Goal: Transaction & Acquisition: Purchase product/service

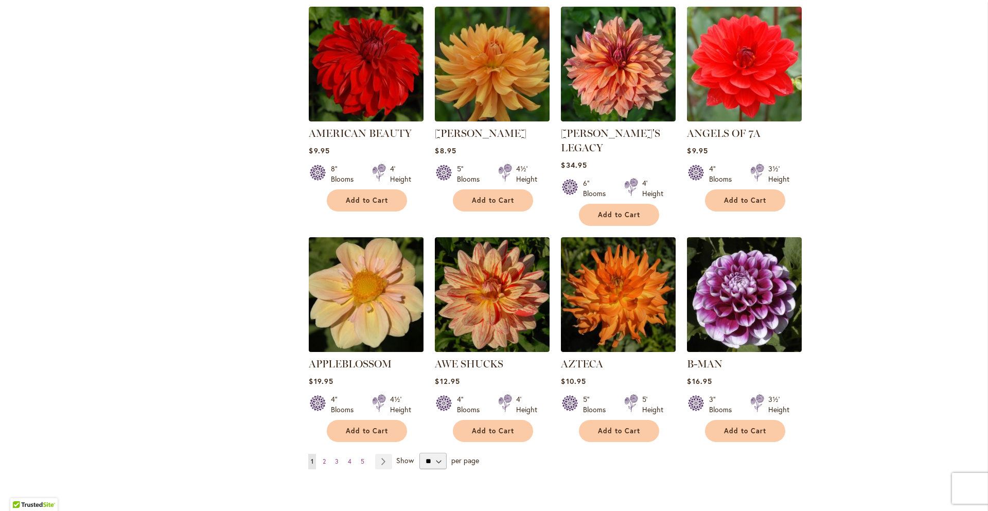
scroll to position [766, 0]
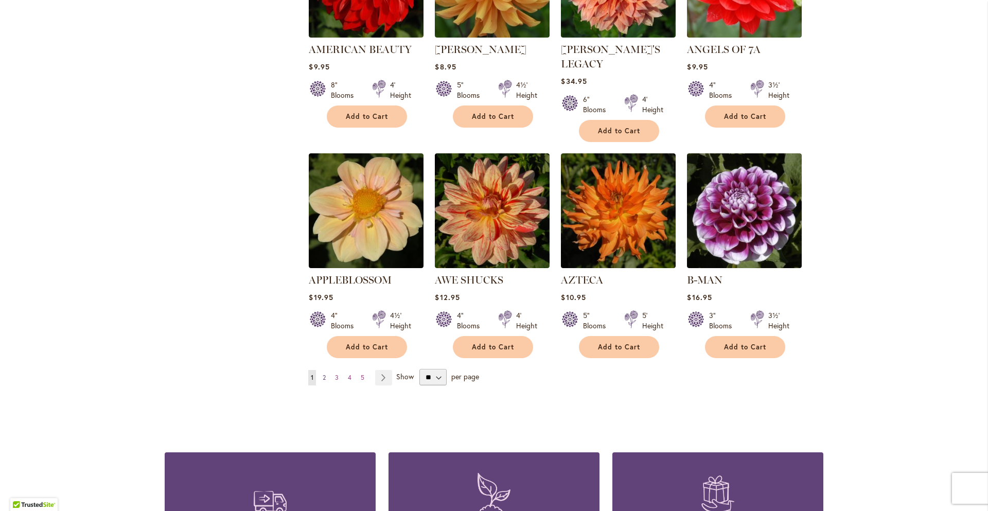
click at [328, 370] on link "Page 2" at bounding box center [324, 377] width 8 height 15
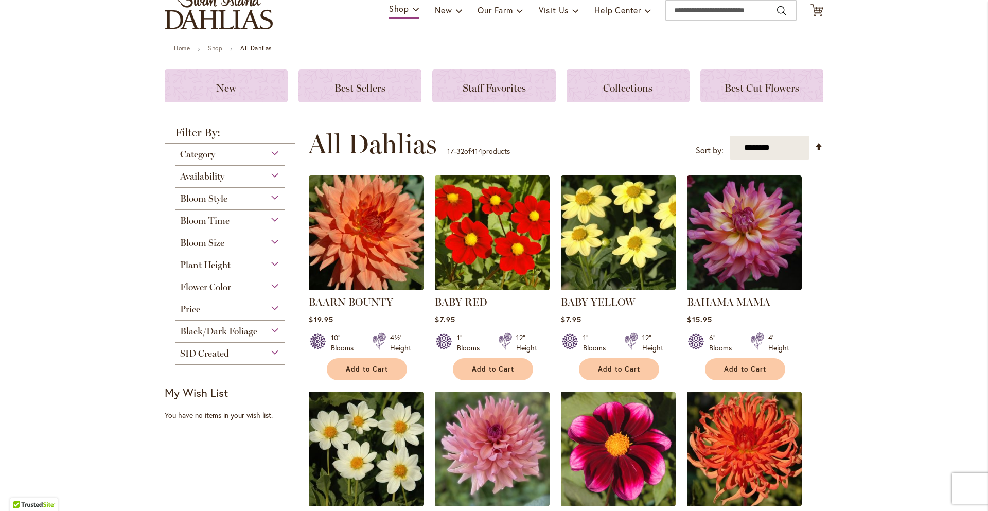
scroll to position [135, 0]
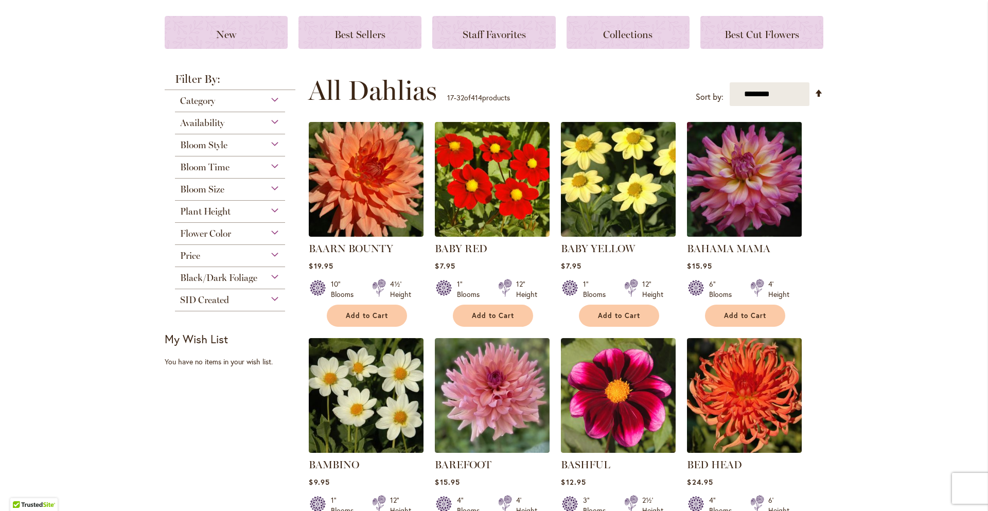
click at [753, 178] on img at bounding box center [744, 179] width 120 height 120
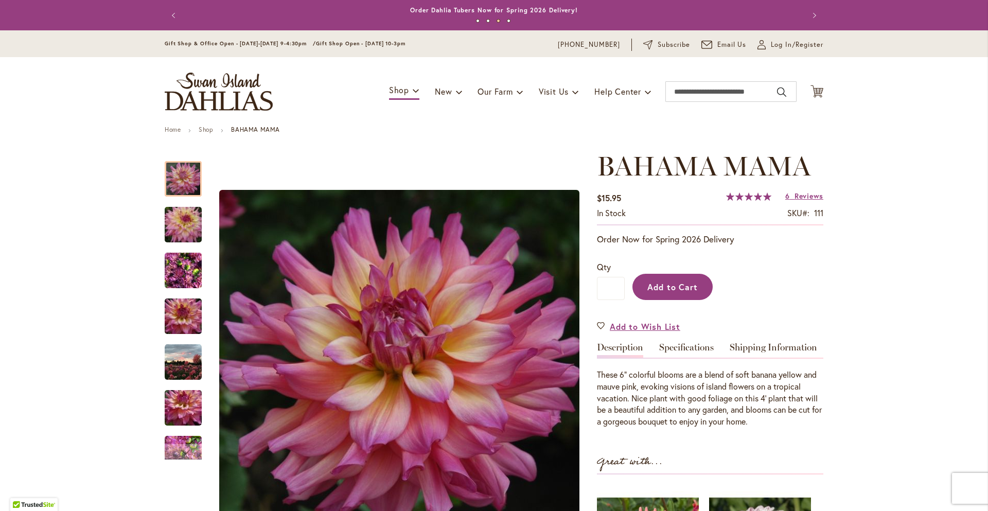
click at [666, 278] on button "Add to Cart" at bounding box center [672, 287] width 80 height 26
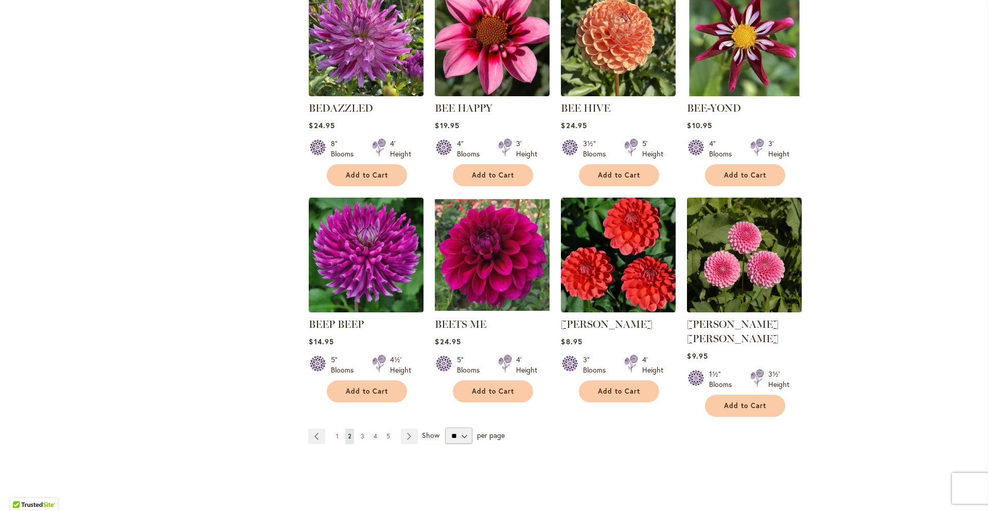
scroll to position [717, 0]
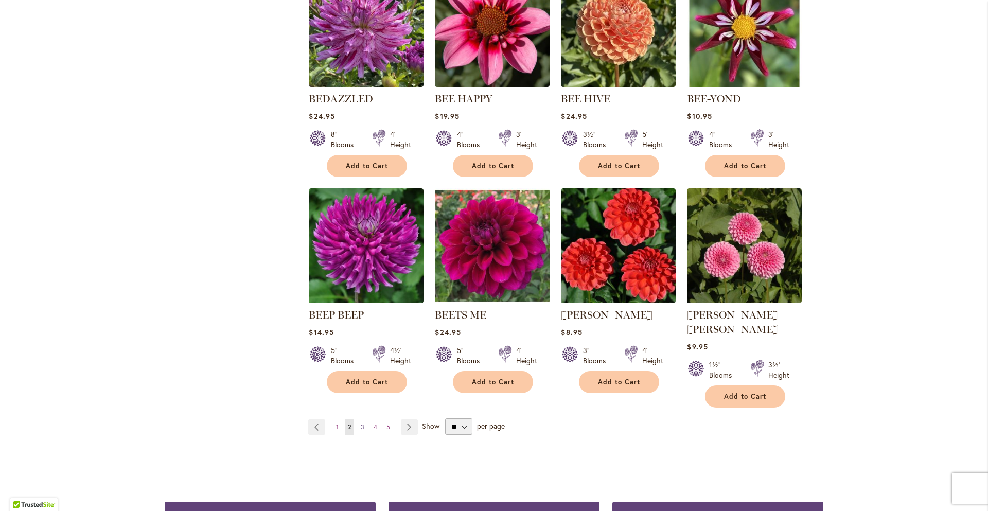
click at [361, 423] on span "3" at bounding box center [363, 427] width 4 height 8
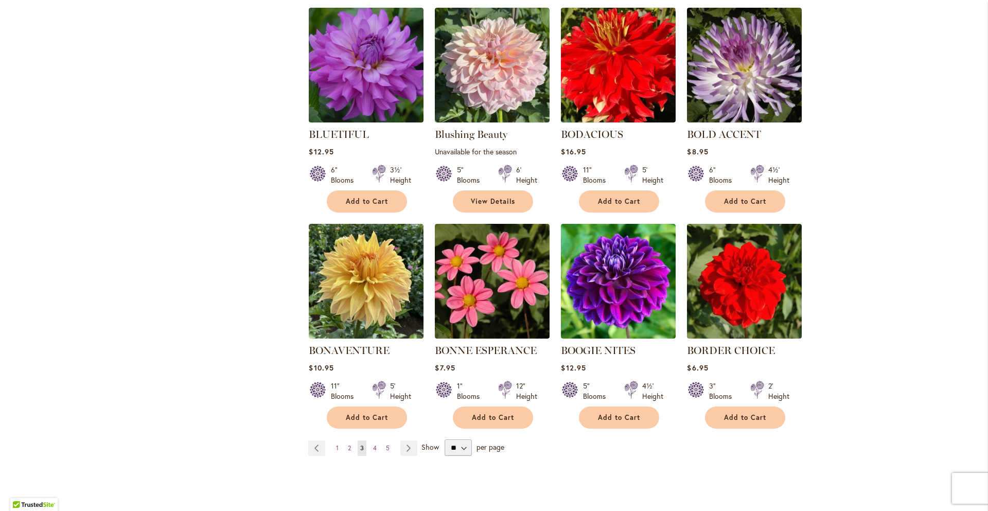
scroll to position [690, 0]
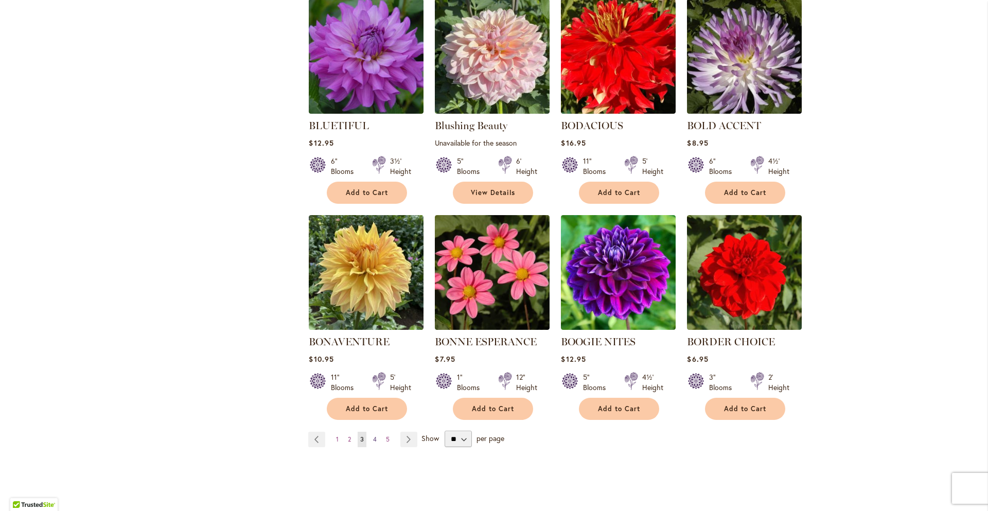
click at [379, 440] on link "Page 4" at bounding box center [374, 439] width 9 height 15
click at [363, 437] on span "3" at bounding box center [362, 439] width 4 height 8
click at [363, 438] on span "3" at bounding box center [362, 439] width 4 height 8
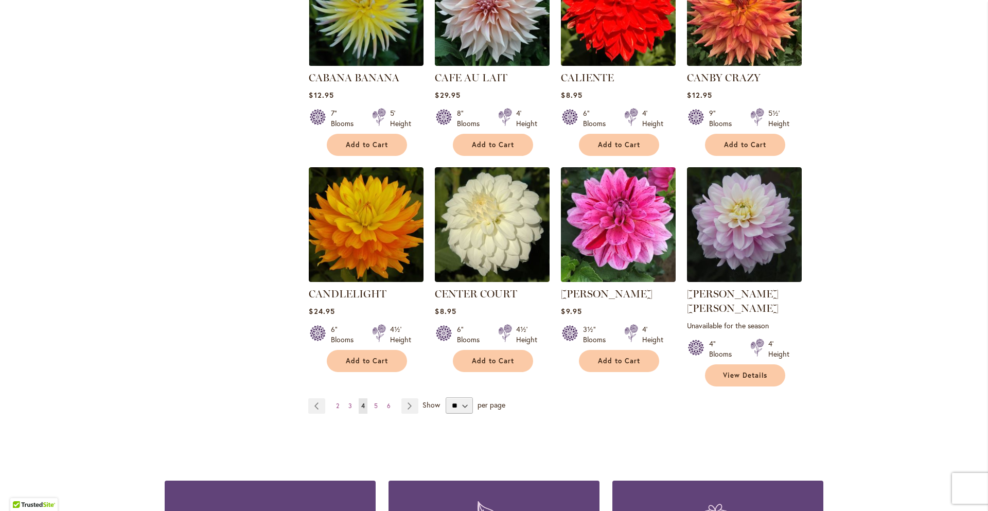
scroll to position [796, 0]
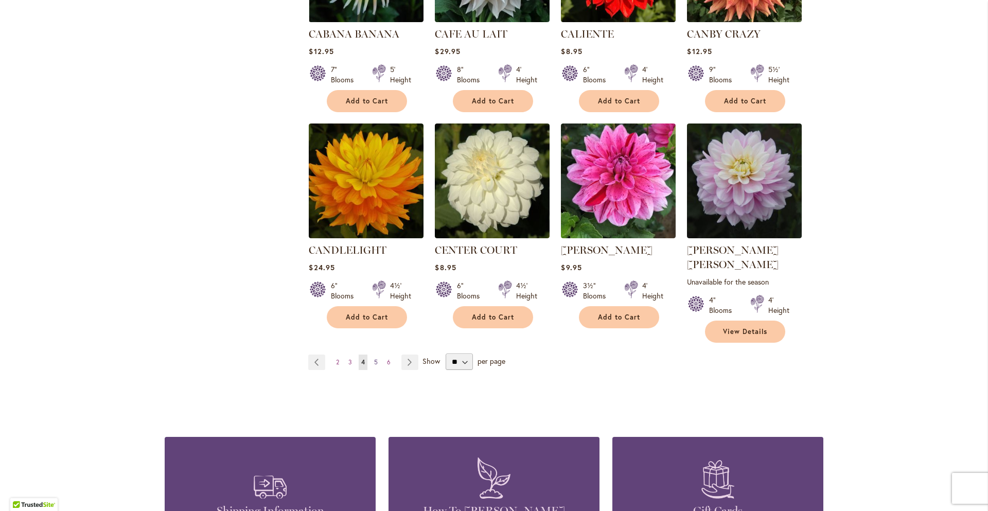
click at [378, 354] on link "Page 5" at bounding box center [375, 361] width 9 height 15
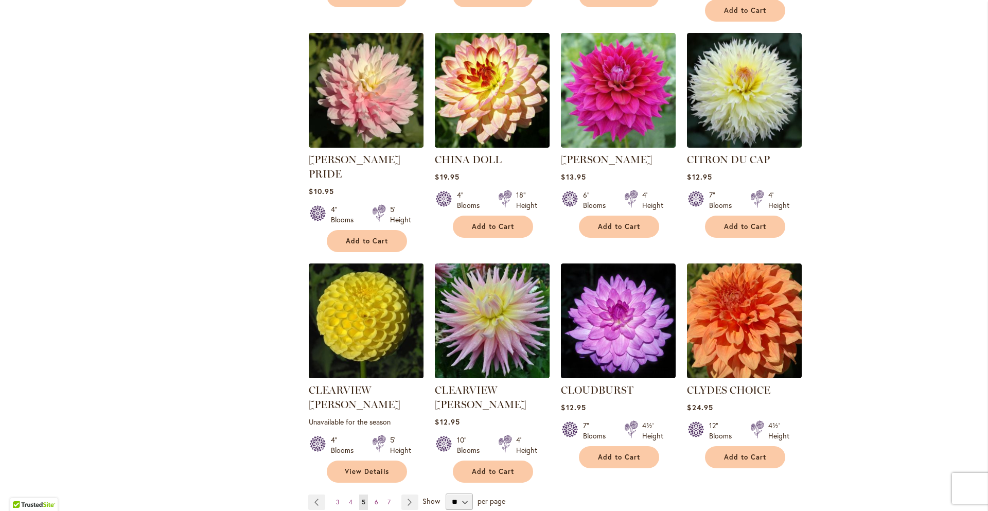
scroll to position [671, 0]
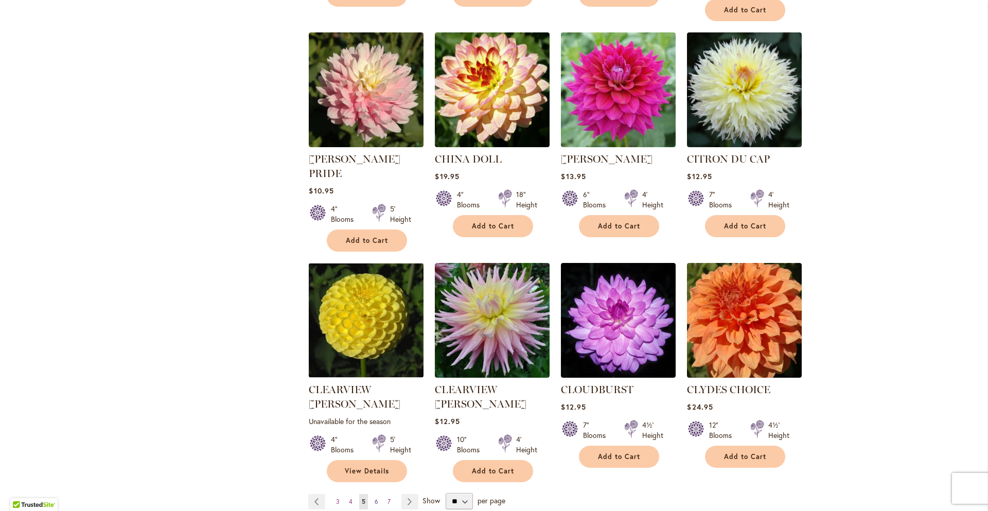
click at [376, 497] on span "6" at bounding box center [376, 501] width 4 height 8
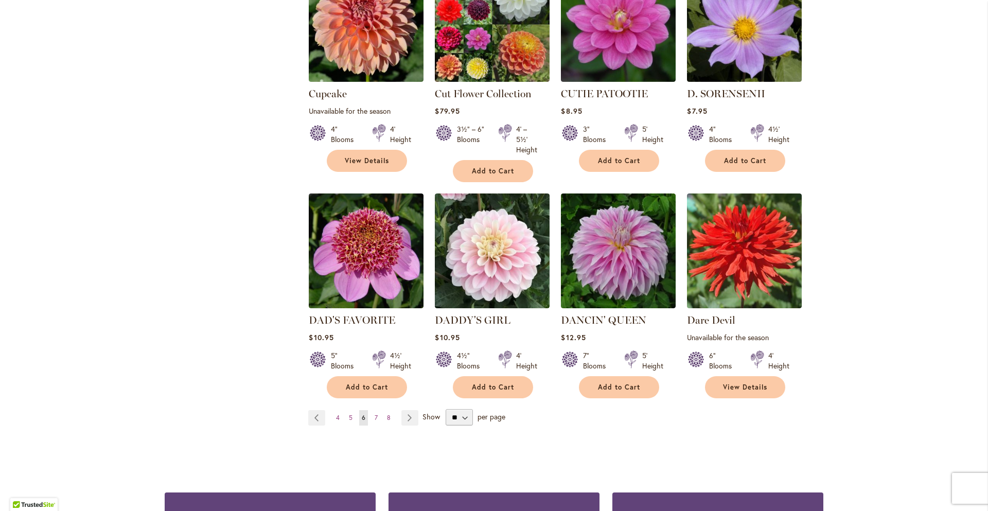
scroll to position [792, 0]
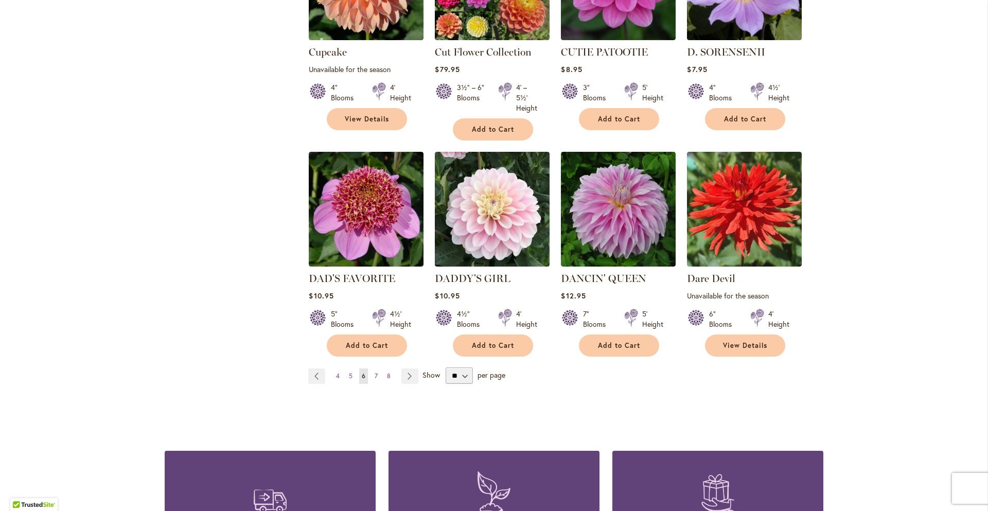
click at [372, 368] on link "Page 7" at bounding box center [376, 375] width 8 height 15
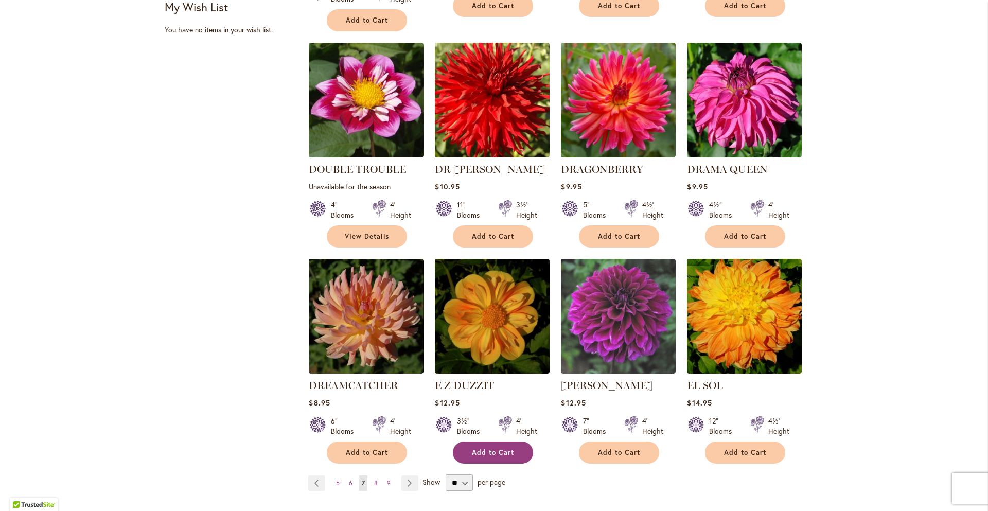
scroll to position [678, 0]
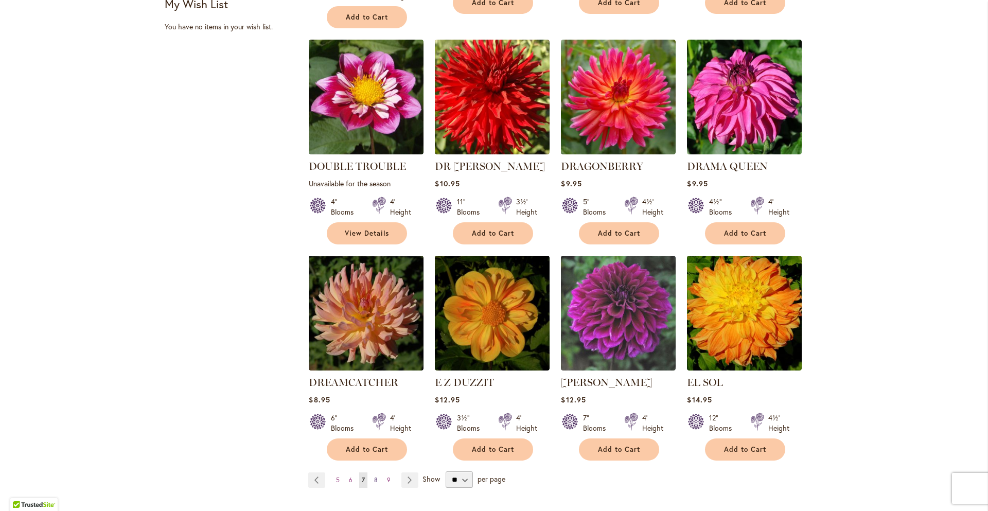
click at [378, 472] on link "Page 8" at bounding box center [375, 479] width 9 height 15
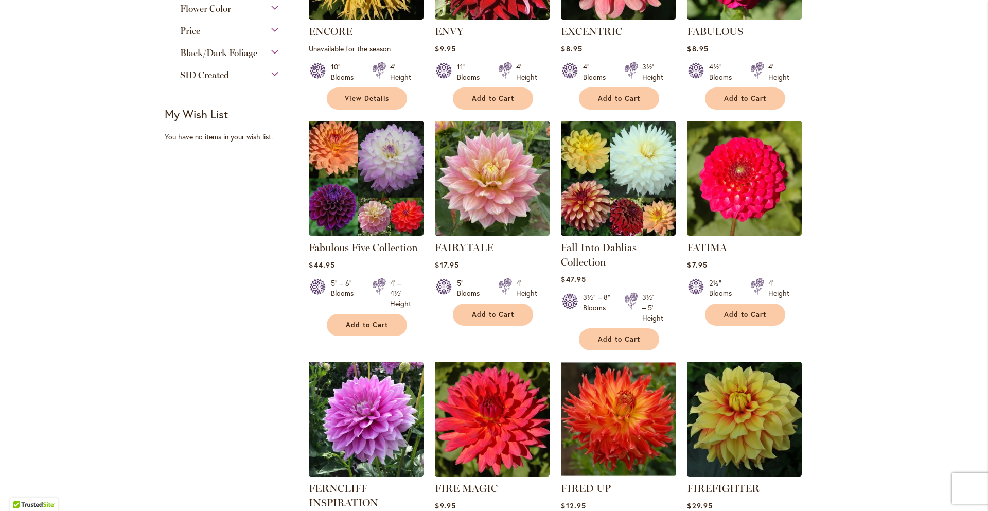
scroll to position [735, 0]
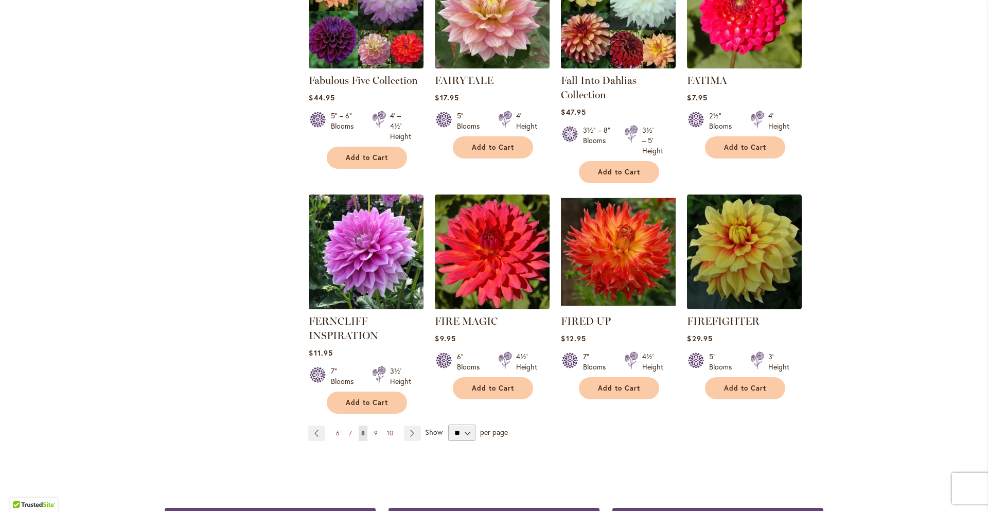
click at [377, 429] on span "9" at bounding box center [376, 433] width 4 height 8
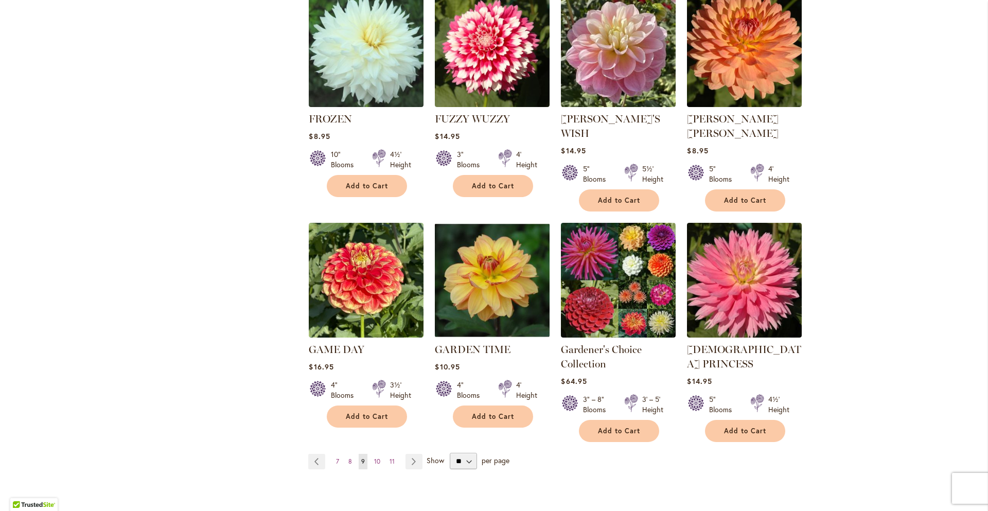
scroll to position [740, 0]
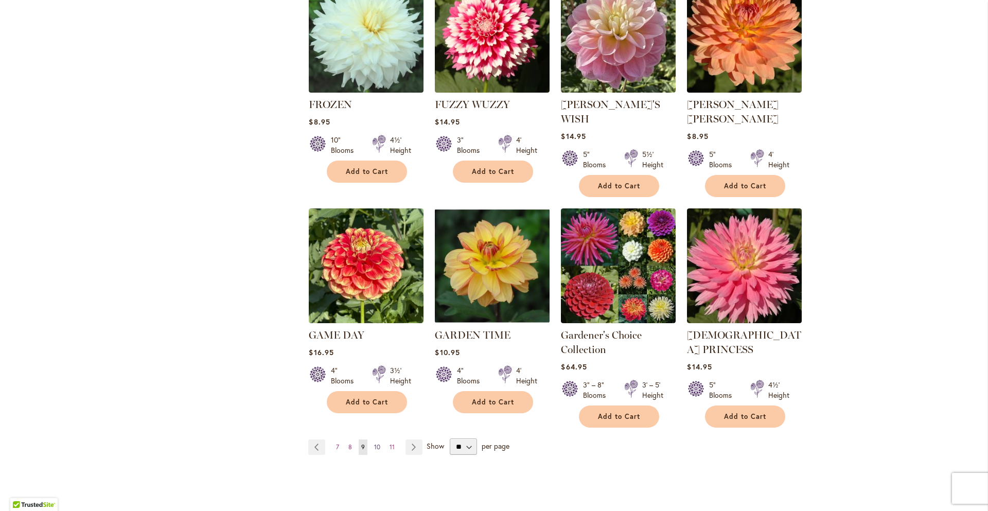
click at [379, 443] on span "10" at bounding box center [377, 447] width 6 height 8
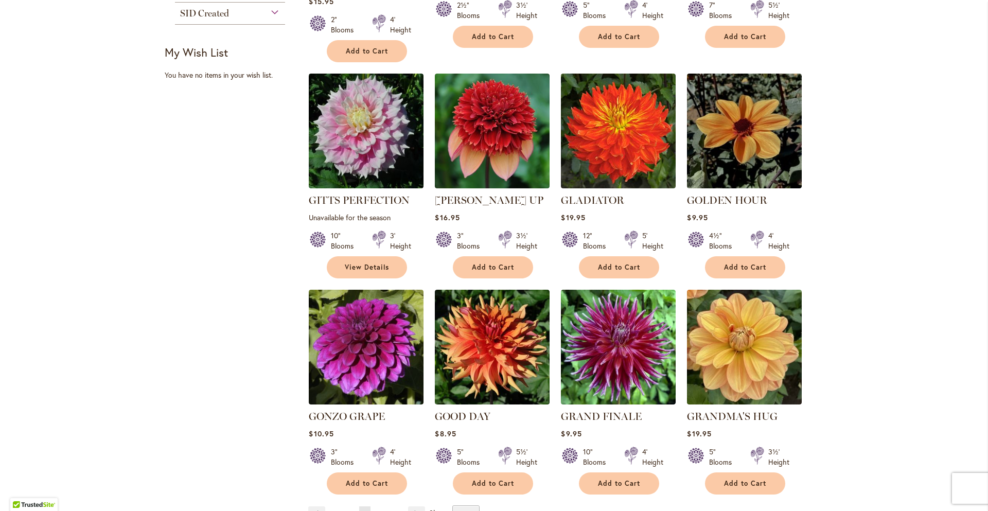
scroll to position [657, 0]
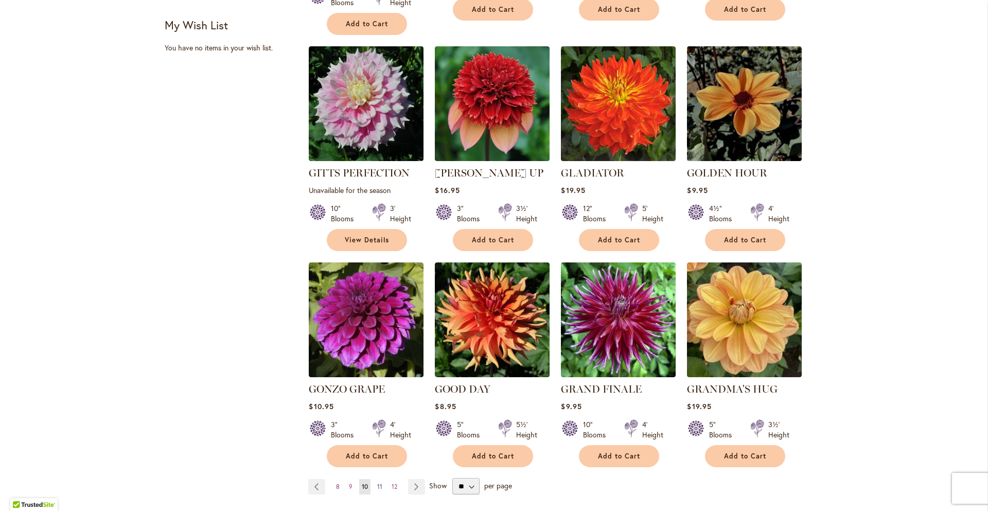
click at [383, 479] on link "Page 11" at bounding box center [379, 486] width 10 height 15
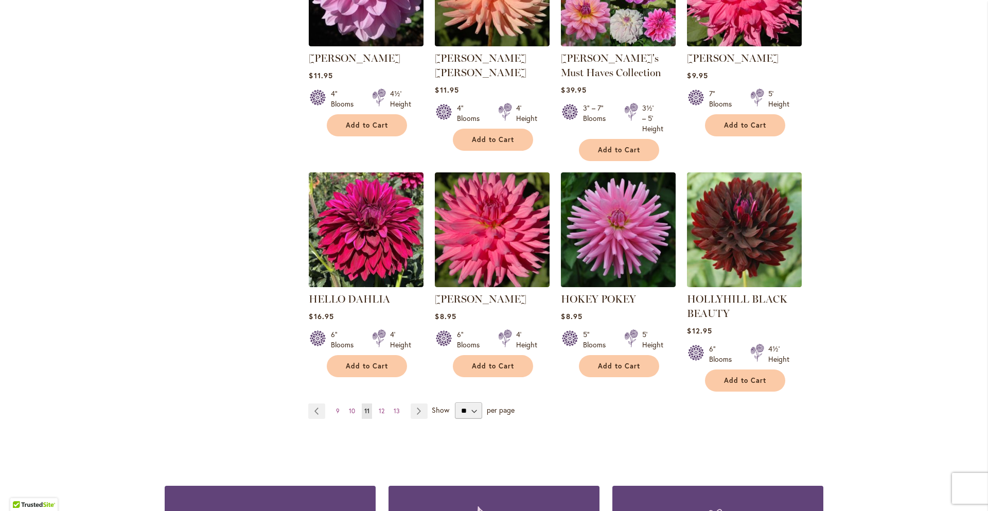
scroll to position [773, 0]
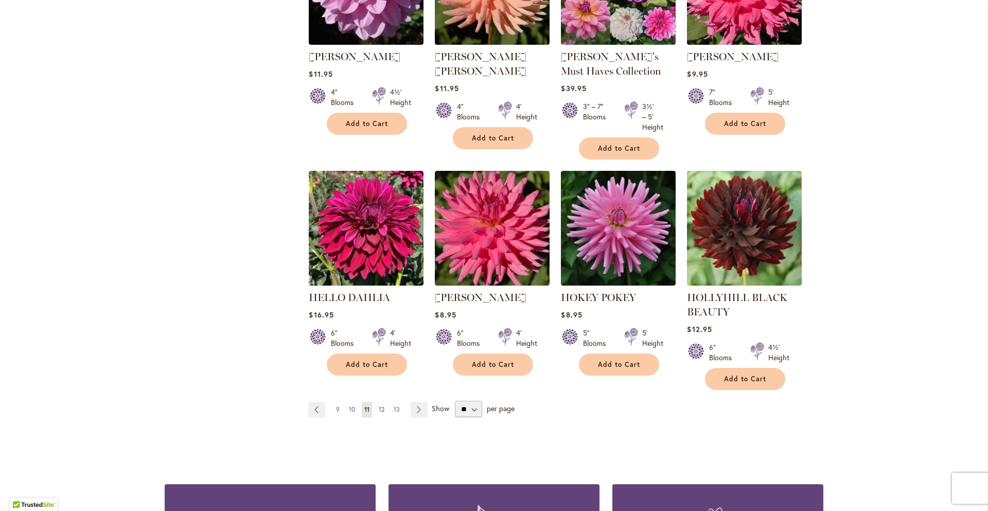
click at [380, 406] on span "12" at bounding box center [382, 409] width 6 height 8
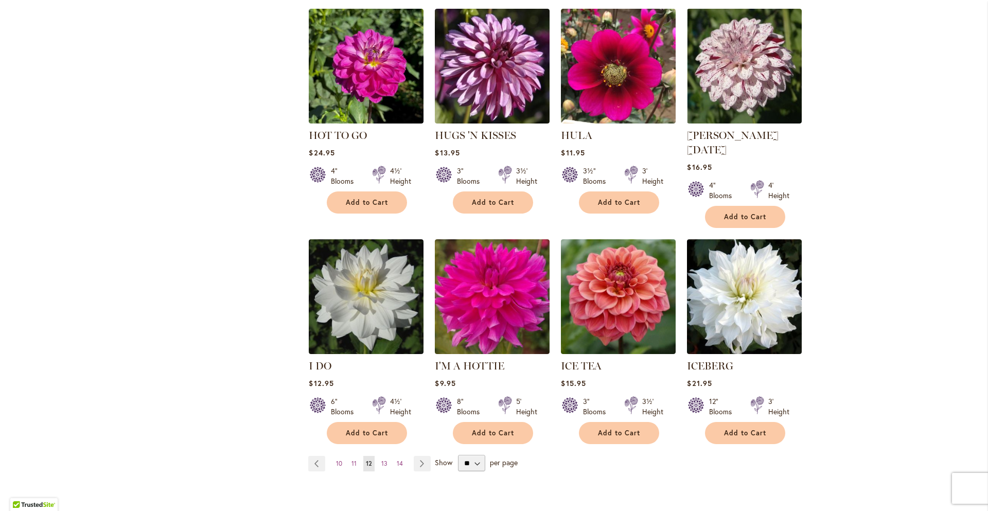
scroll to position [684, 0]
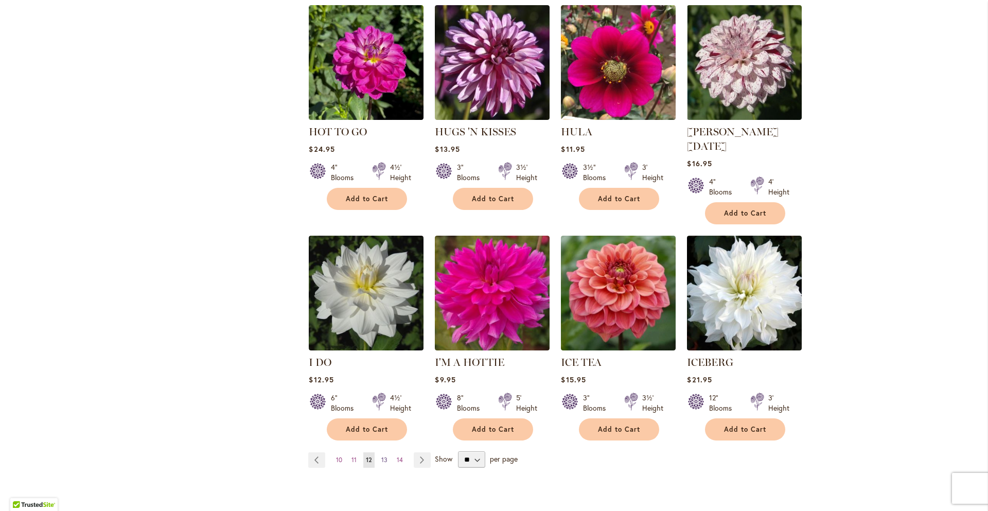
click at [387, 452] on link "Page 13" at bounding box center [384, 459] width 11 height 15
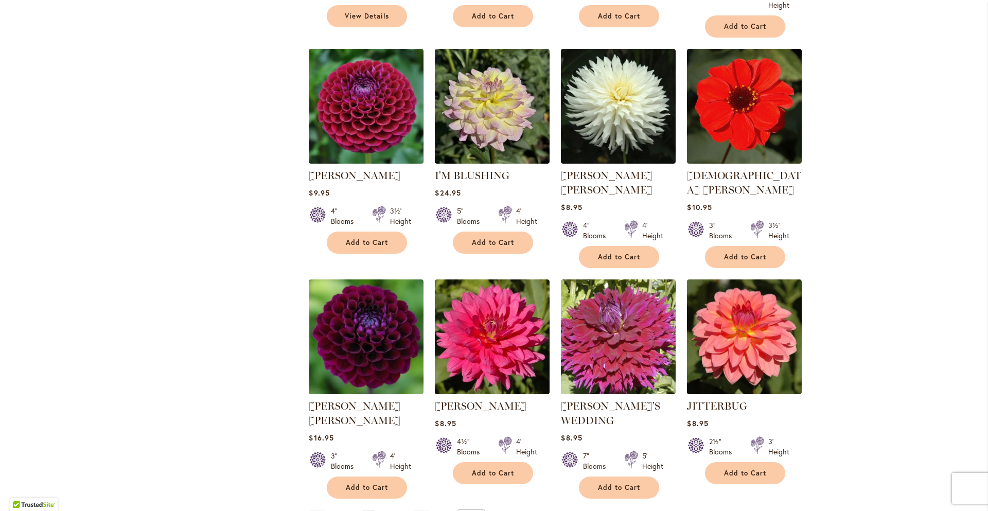
scroll to position [660, 0]
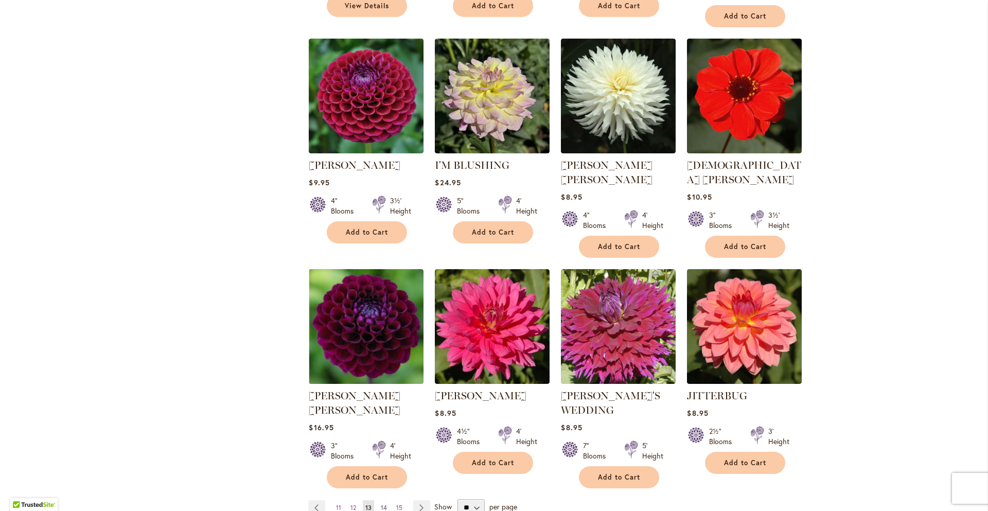
click at [381, 500] on link "Page 14" at bounding box center [383, 507] width 11 height 15
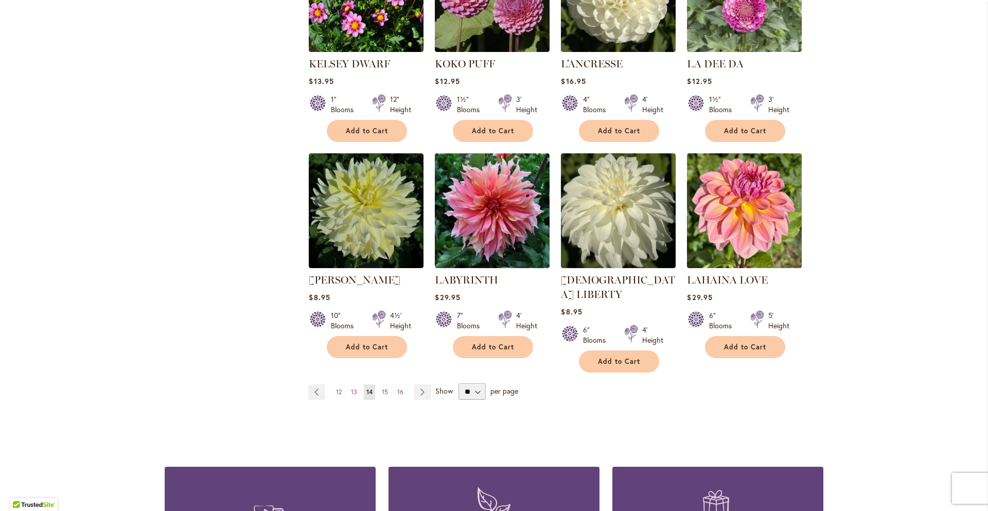
scroll to position [754, 0]
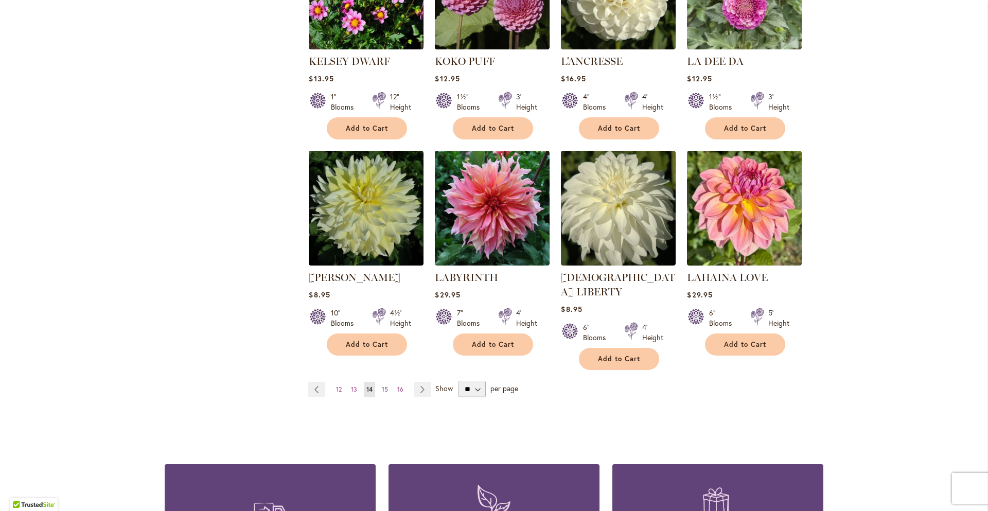
click at [384, 385] on span "15" at bounding box center [385, 389] width 6 height 8
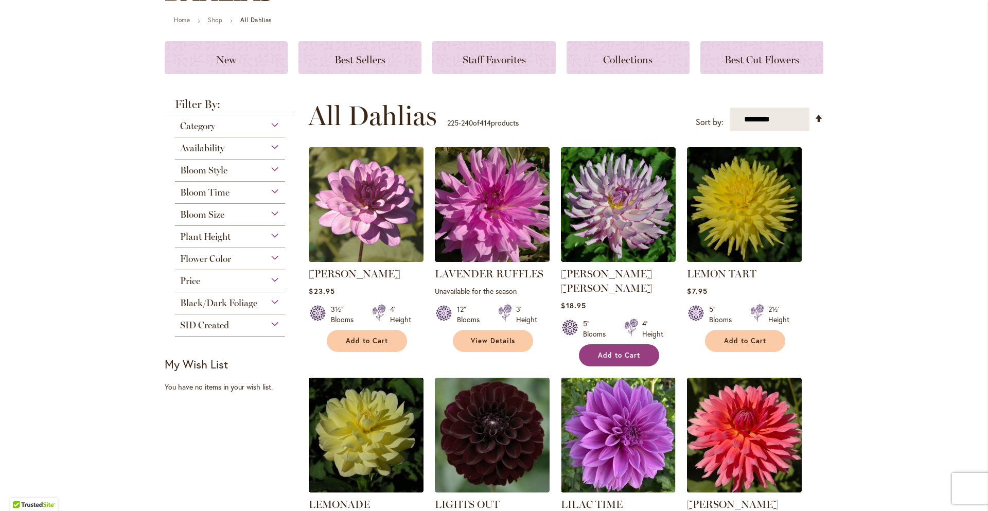
scroll to position [256, 0]
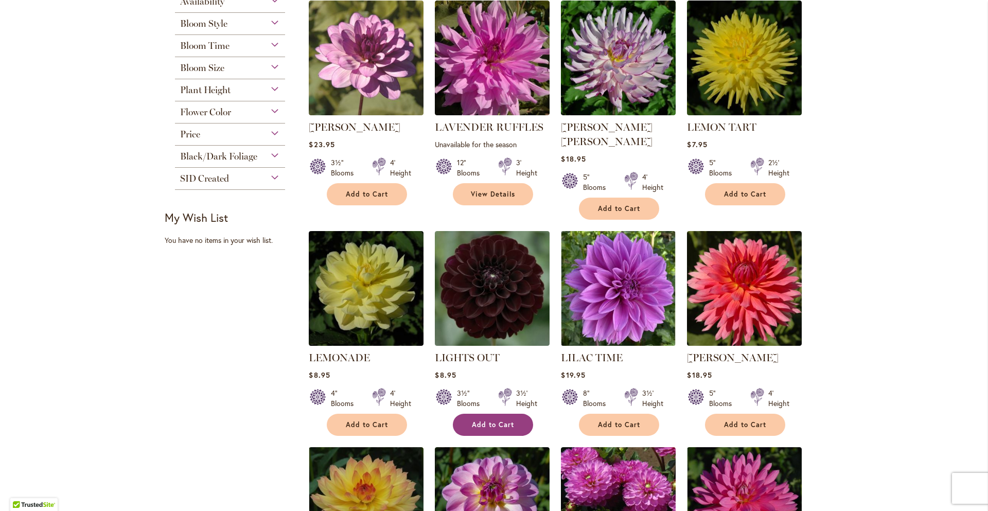
click at [490, 414] on button "Add to Cart" at bounding box center [493, 425] width 80 height 22
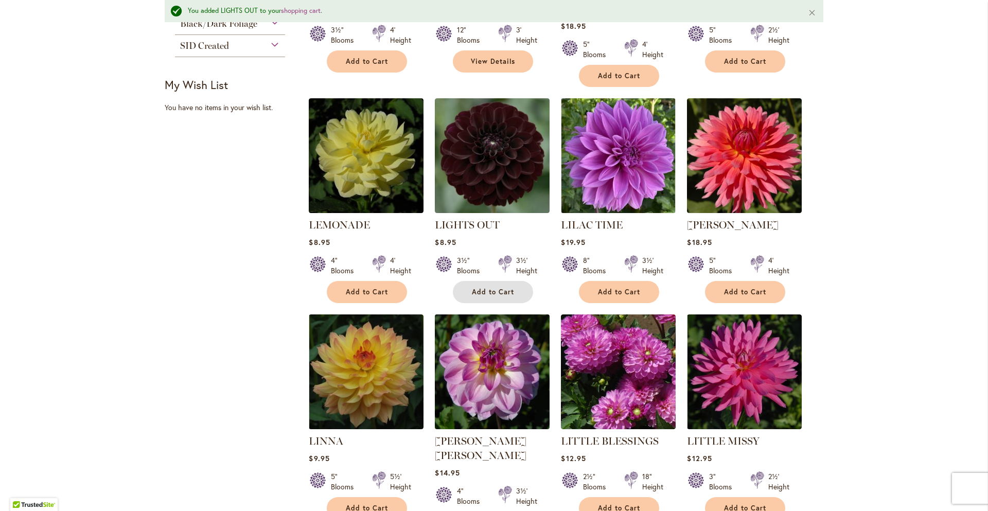
scroll to position [418, 0]
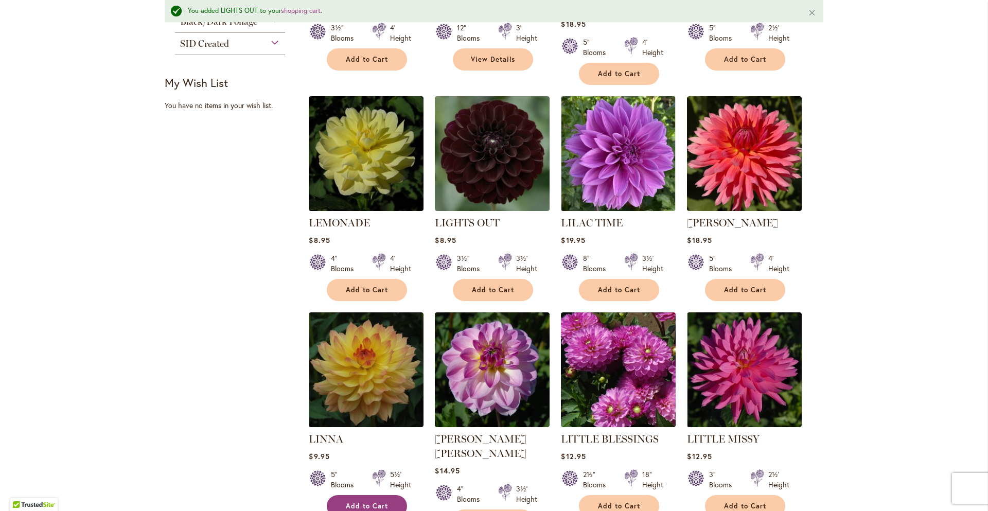
click at [351, 495] on button "Add to Cart" at bounding box center [367, 506] width 80 height 22
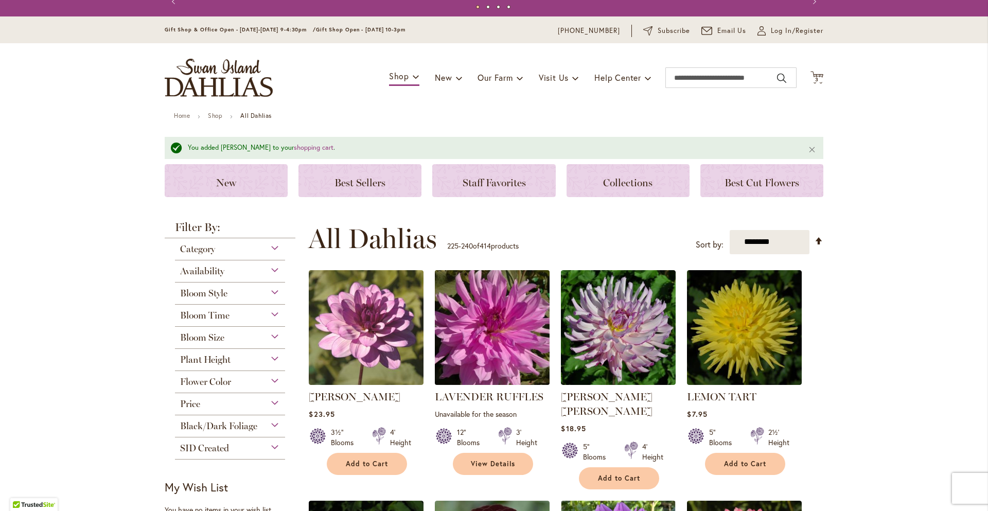
scroll to position [0, 0]
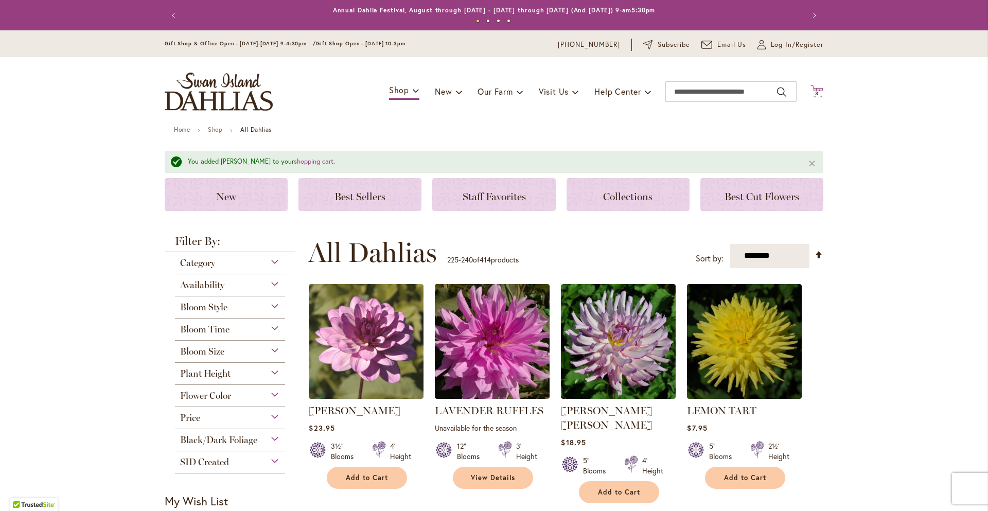
click at [818, 93] on span "3 3 items" at bounding box center [817, 93] width 10 height 5
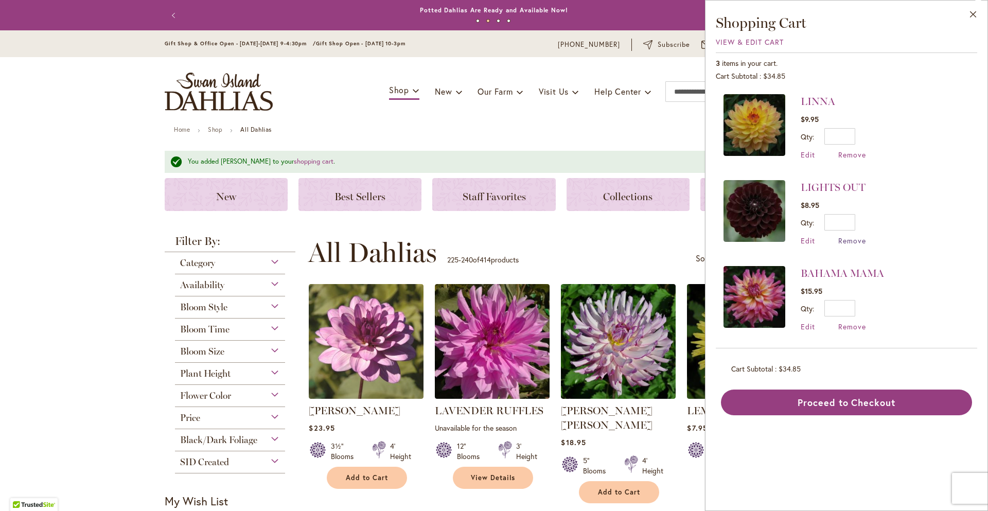
click at [846, 240] on span "Remove" at bounding box center [852, 241] width 28 height 10
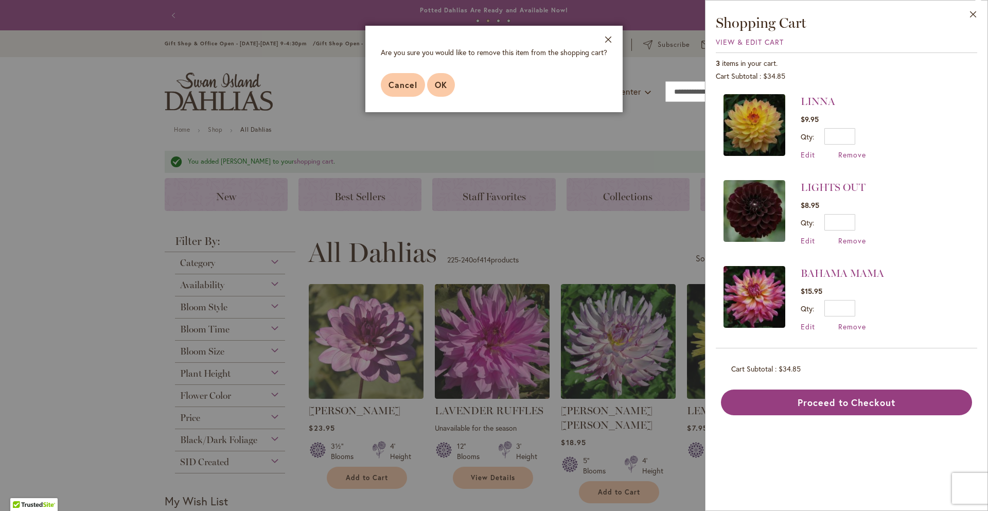
click at [451, 90] on button "OK" at bounding box center [441, 85] width 28 height 24
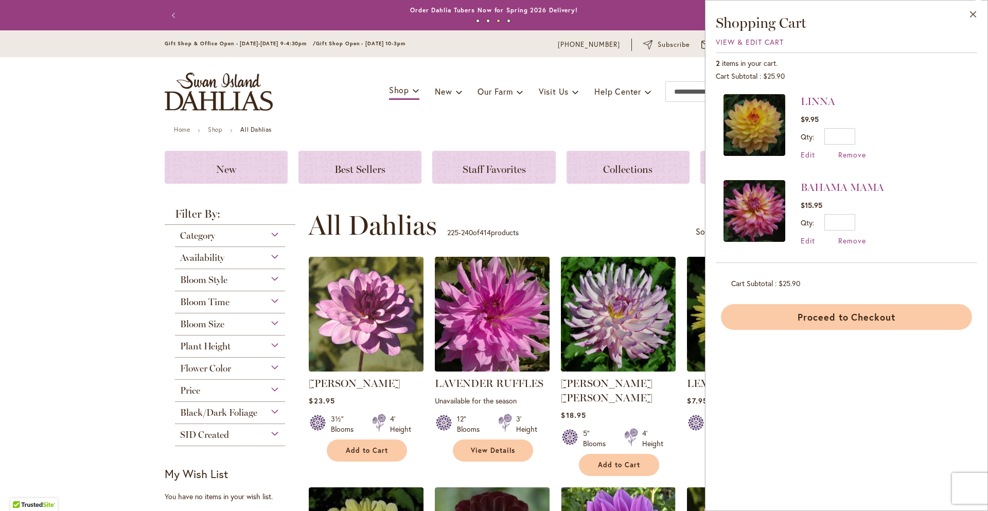
click at [809, 313] on button "Proceed to Checkout" at bounding box center [846, 317] width 251 height 26
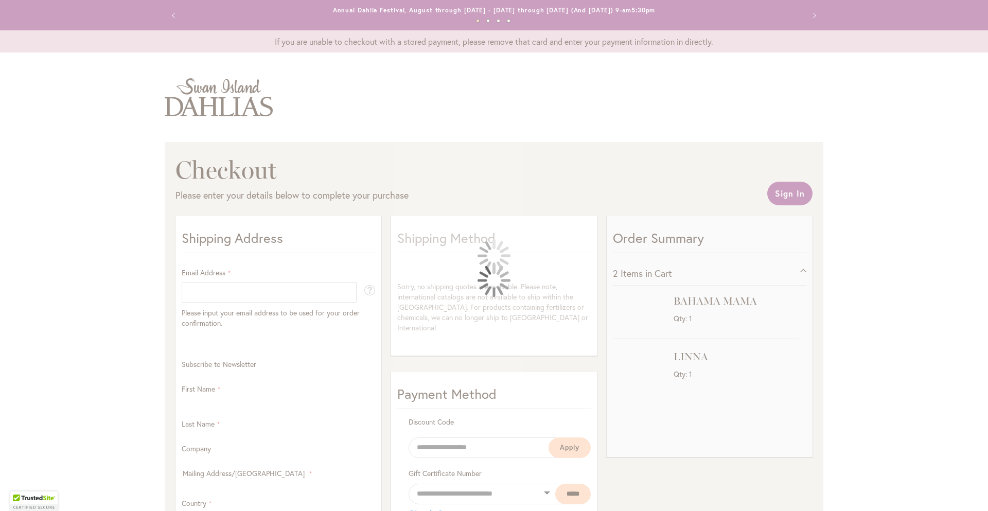
select select "**"
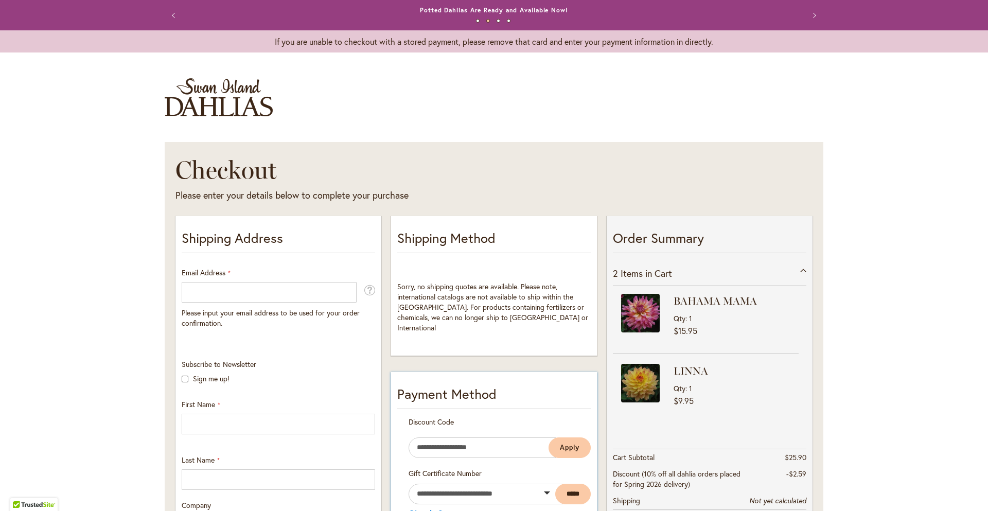
scroll to position [136, 0]
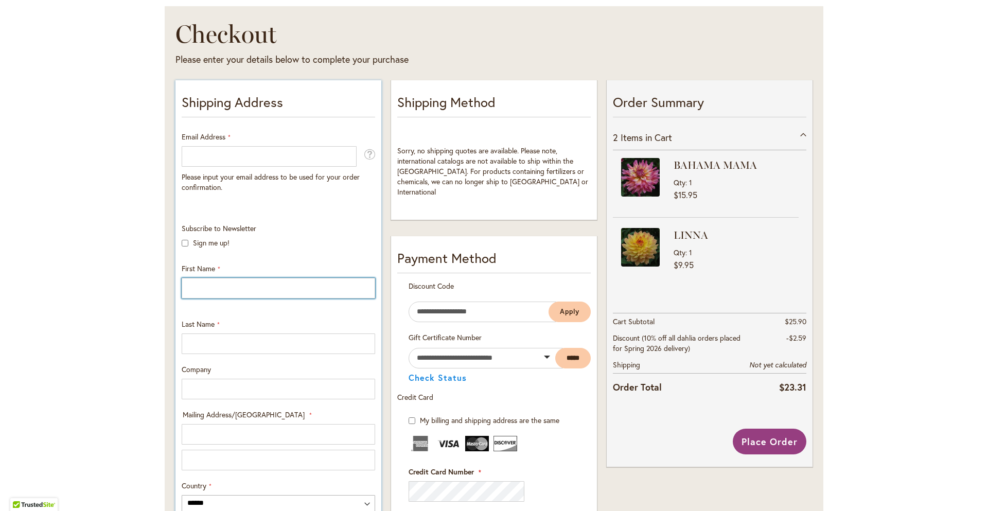
click at [192, 289] on input "First Name" at bounding box center [278, 288] width 193 height 21
type input "******"
type input "********"
type input "**********"
select select "**"
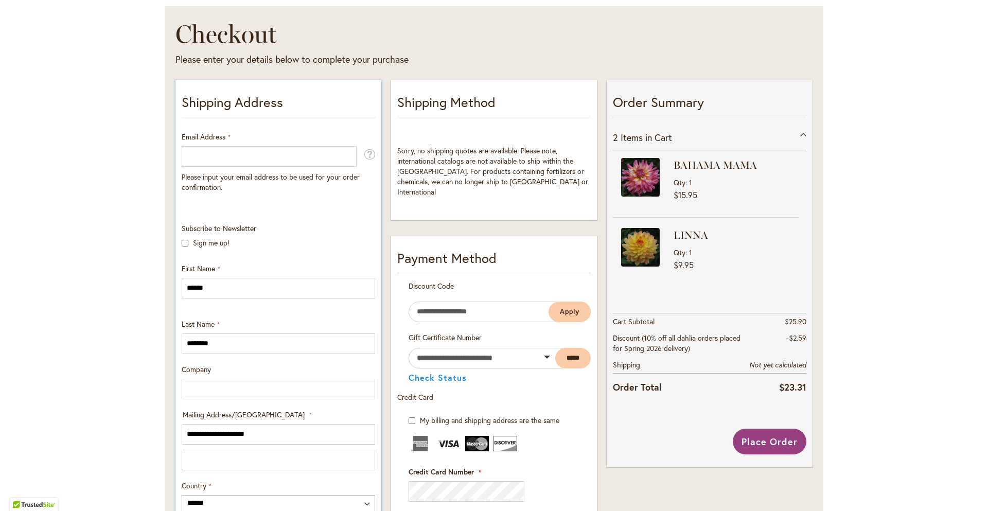
type input "**********"
type input "*****"
type input "**********"
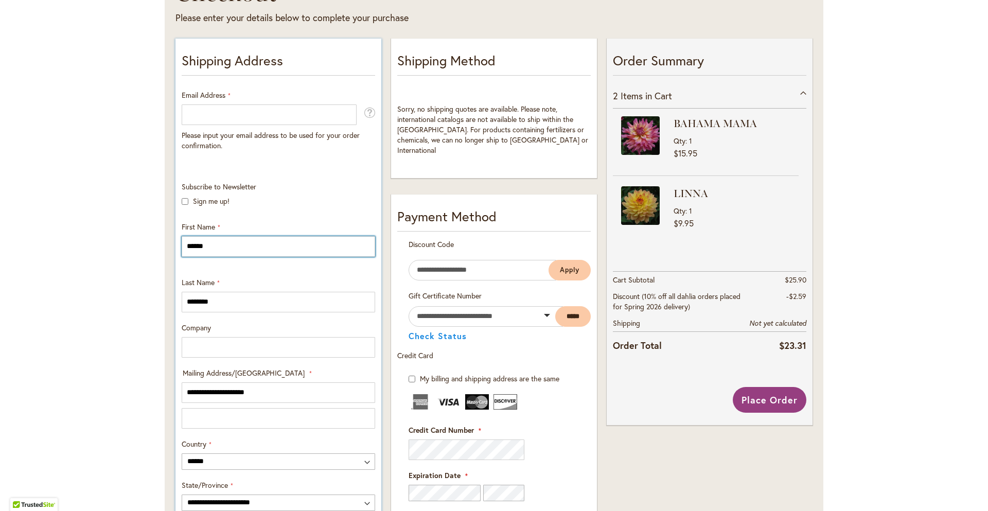
scroll to position [182, 0]
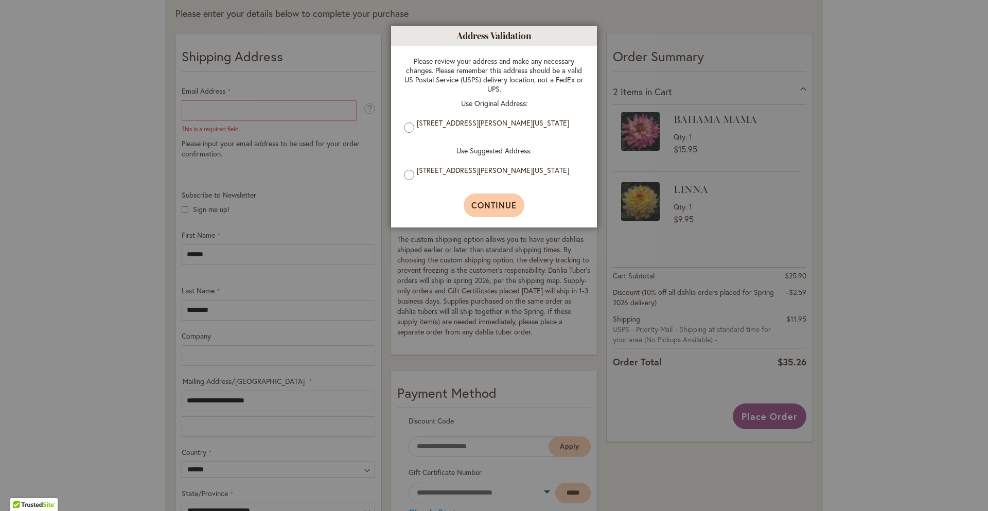
click at [481, 210] on span "Continue" at bounding box center [494, 205] width 46 height 11
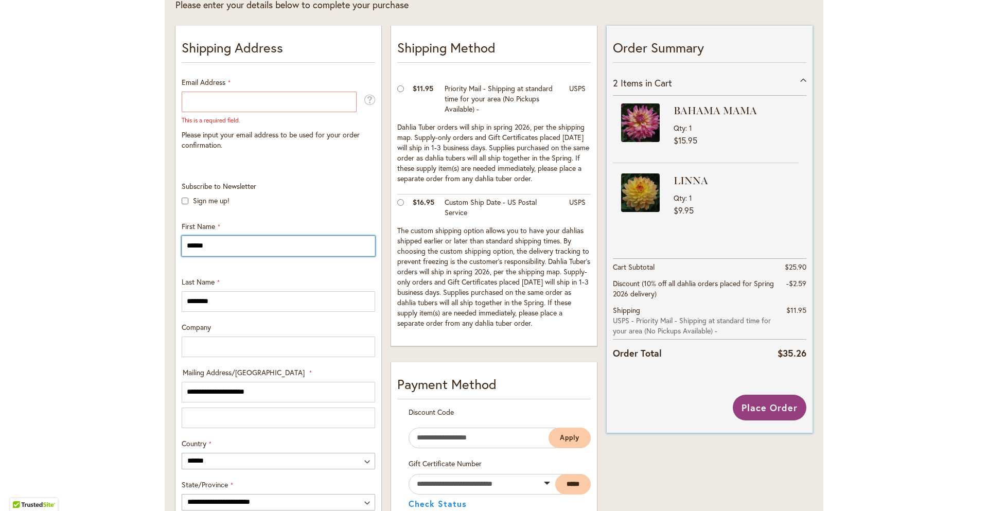
scroll to position [186, 0]
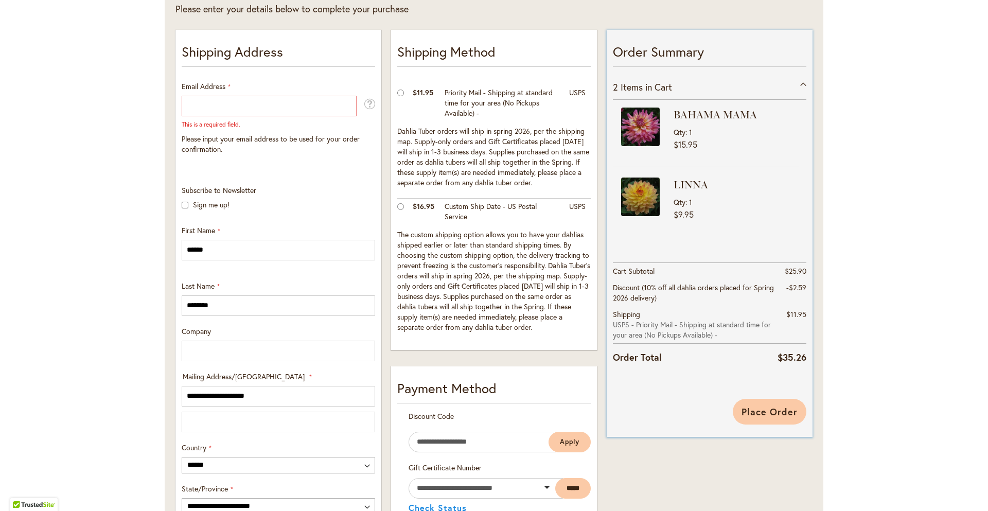
click at [751, 415] on span "Place Order" at bounding box center [769, 411] width 56 height 12
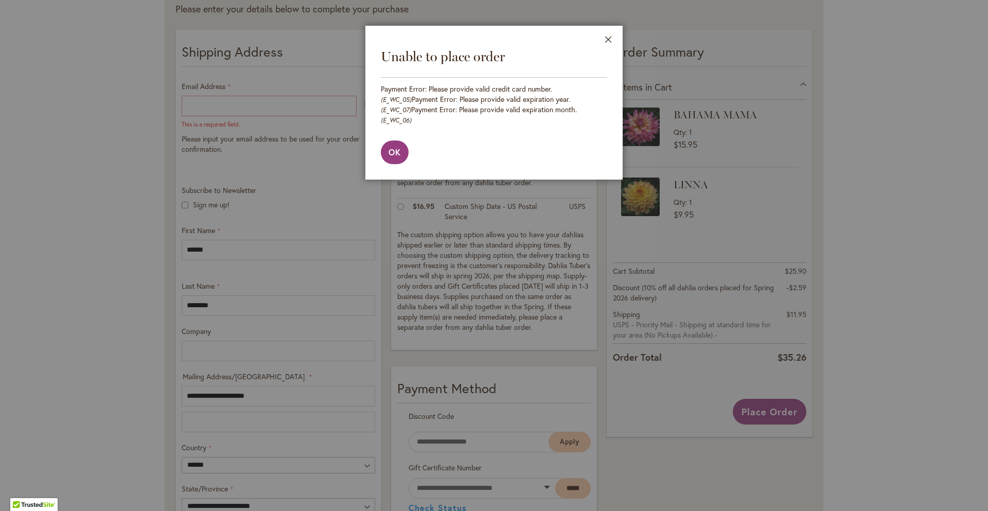
click at [726, 416] on div at bounding box center [494, 255] width 988 height 511
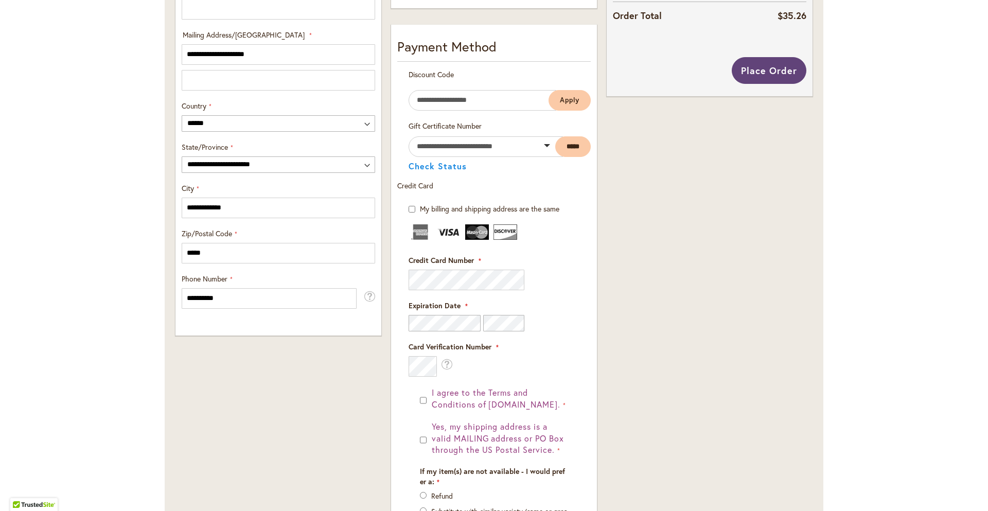
scroll to position [565, 0]
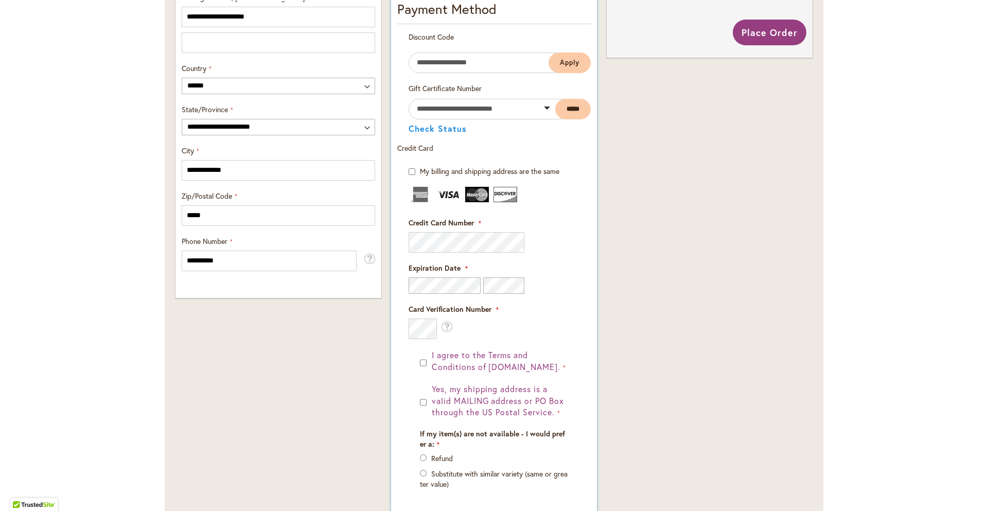
click at [479, 198] on img at bounding box center [477, 194] width 24 height 15
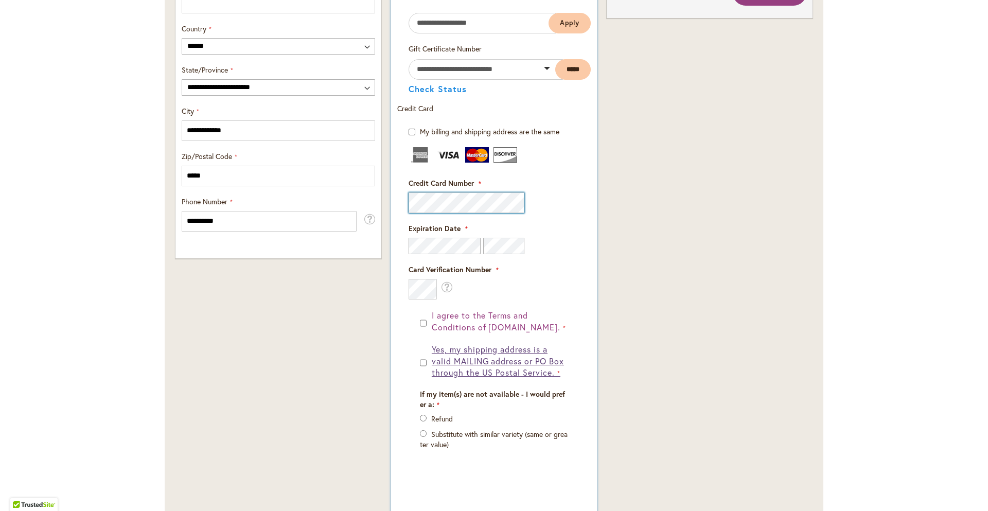
scroll to position [686, 0]
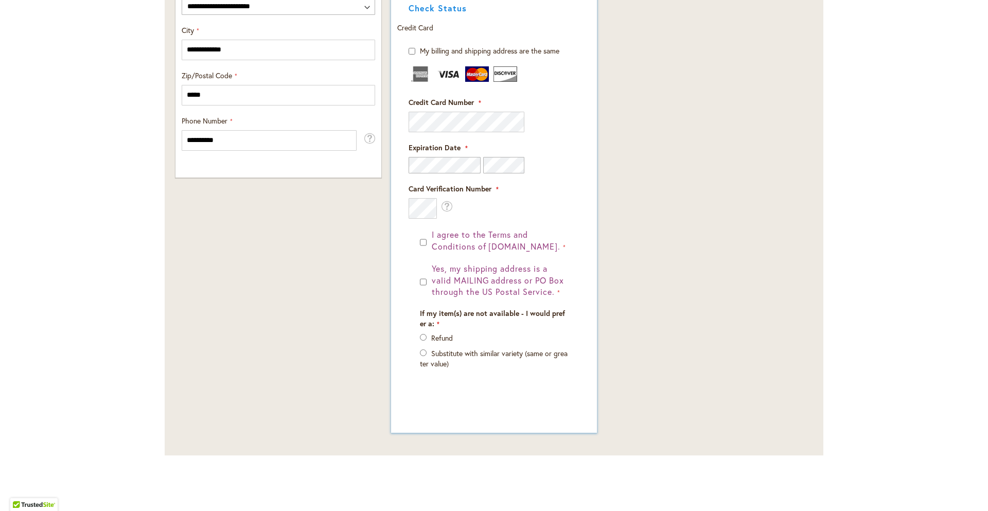
click at [427, 242] on div "I agree to the Terms and Conditions of dahlias.com." at bounding box center [494, 241] width 148 height 24
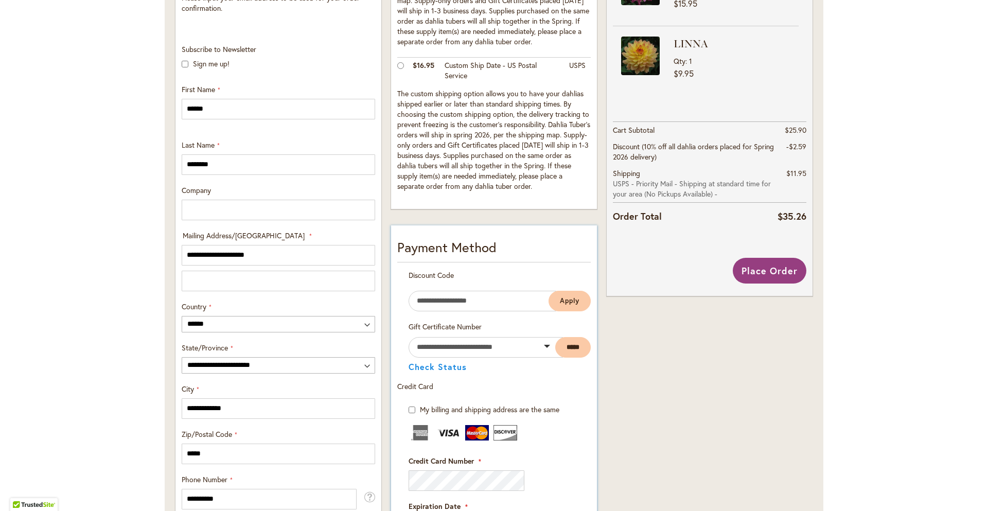
scroll to position [308, 0]
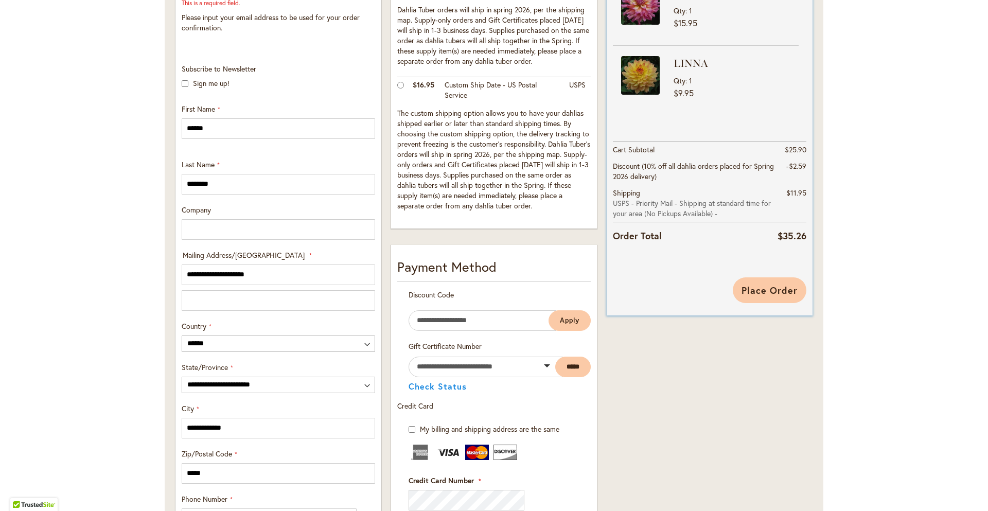
click at [793, 290] on span "Place Order" at bounding box center [769, 290] width 56 height 12
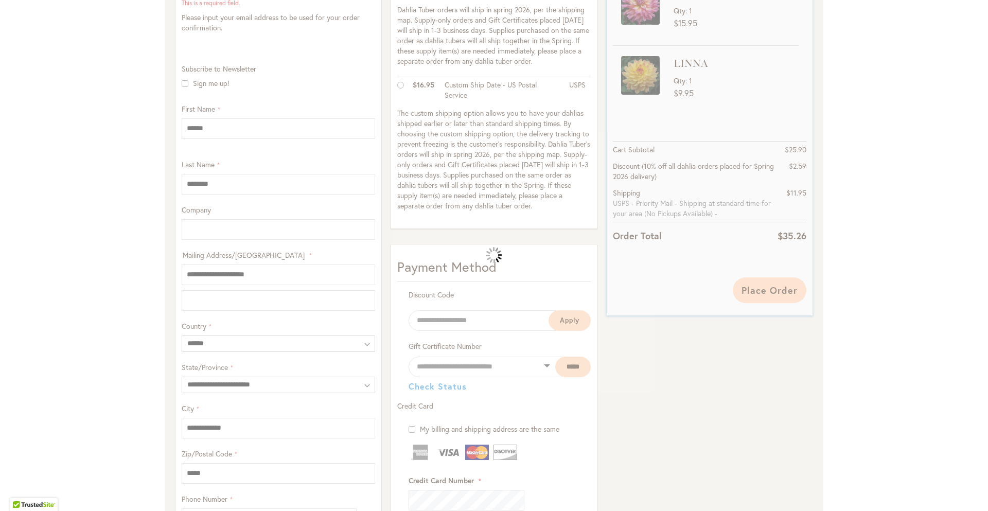
scroll to position [36, 0]
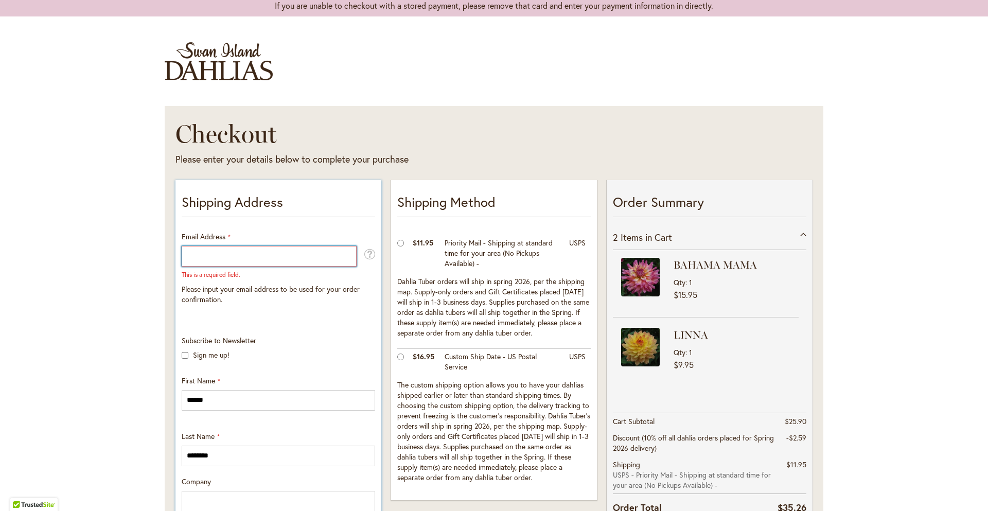
click at [294, 254] on input "Email Address" at bounding box center [269, 256] width 175 height 21
type input "**********"
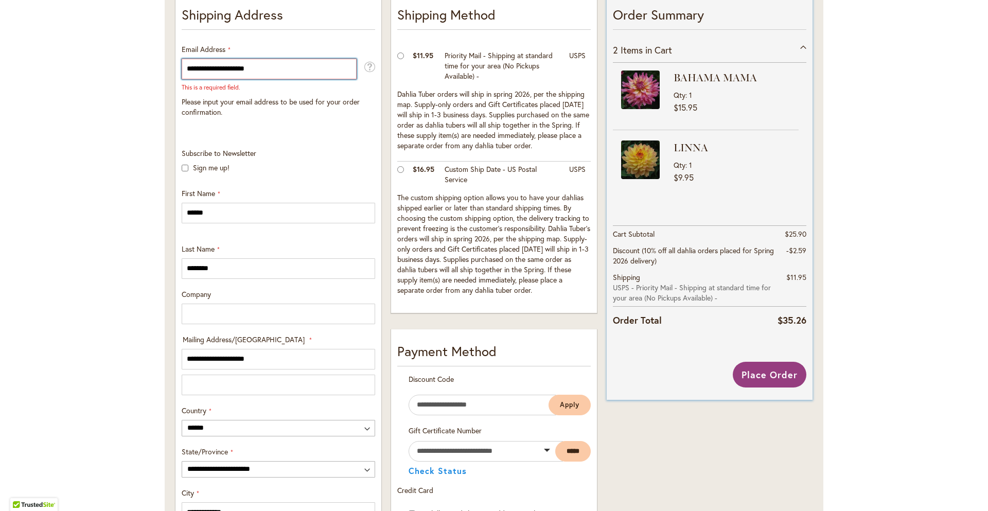
scroll to position [225, 0]
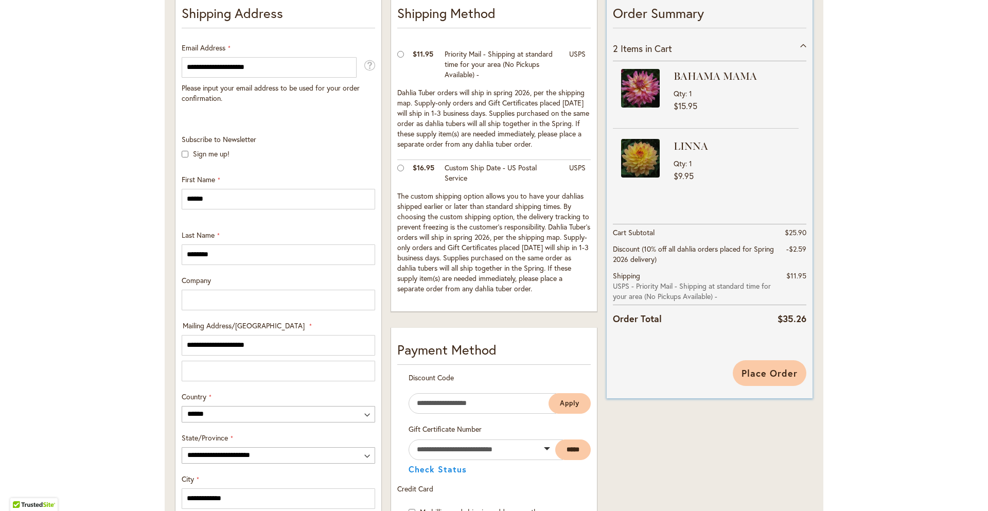
click at [761, 376] on span "Place Order" at bounding box center [769, 373] width 56 height 12
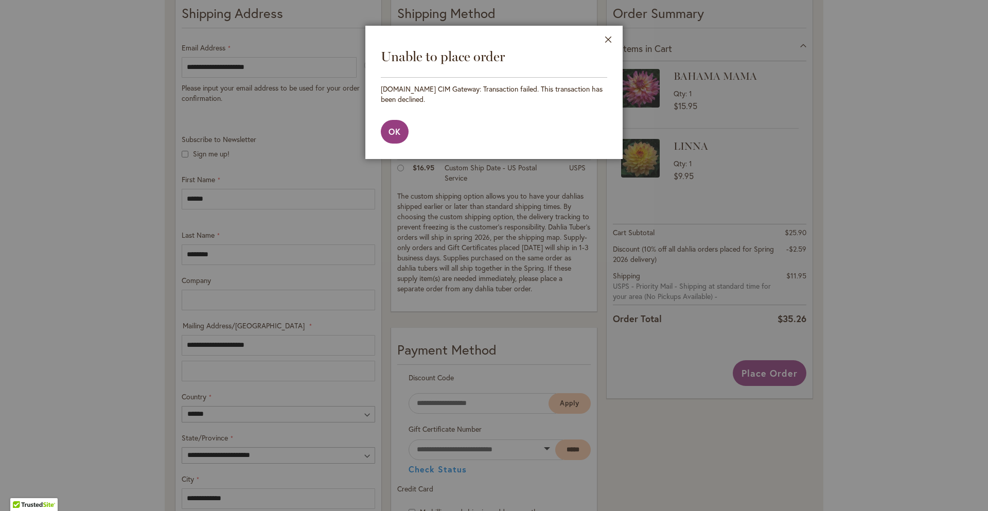
click at [0, 298] on div at bounding box center [494, 255] width 988 height 511
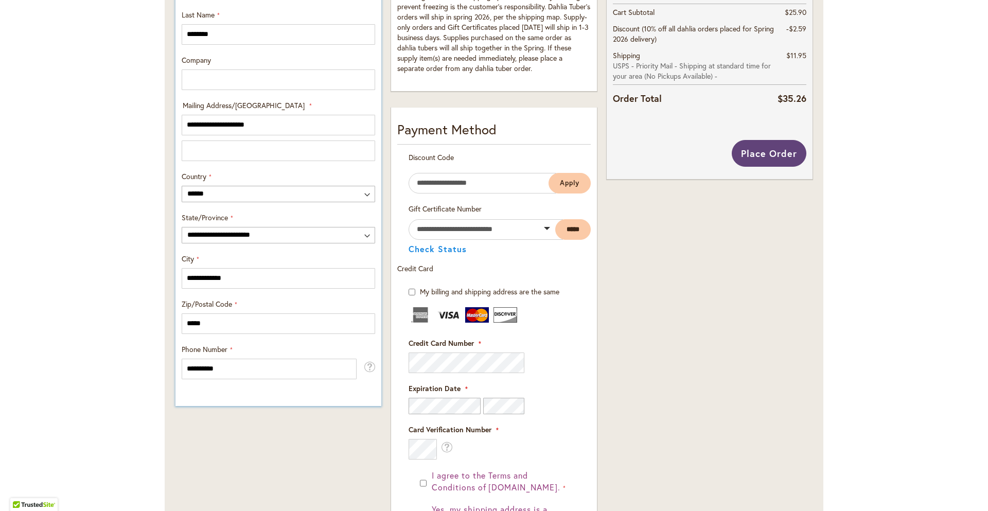
scroll to position [558, 0]
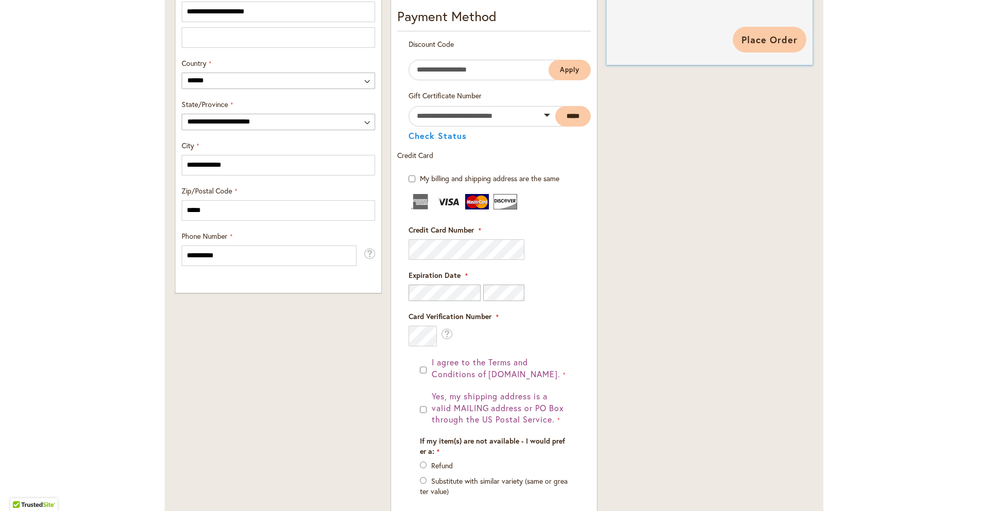
click at [772, 33] on span "Place Order" at bounding box center [769, 39] width 56 height 12
